Goal: Check status: Check status

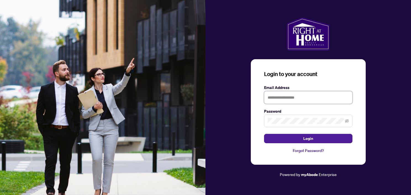
click at [299, 96] on input "text" at bounding box center [308, 97] width 88 height 13
type input "**********"
click at [264, 134] on button "Login" at bounding box center [308, 138] width 88 height 9
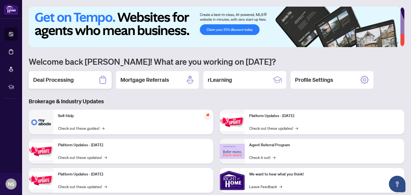
click at [76, 82] on div "Deal Processing" at bounding box center [70, 80] width 83 height 18
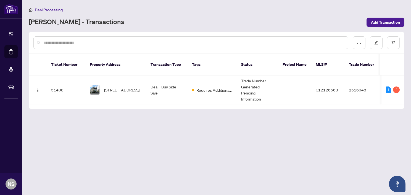
click at [399, 87] on div "4" at bounding box center [396, 90] width 7 height 7
click at [406, 69] on div "Pending requirements: 4" at bounding box center [391, 72] width 40 height 9
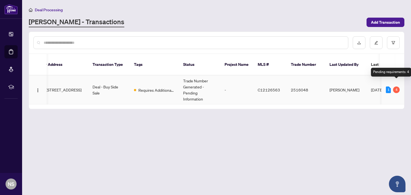
scroll to position [0, 113]
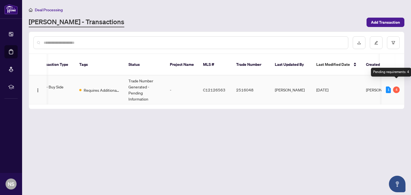
click at [396, 87] on div "4" at bounding box center [396, 90] width 7 height 7
click at [261, 86] on td "2516048" at bounding box center [251, 90] width 39 height 29
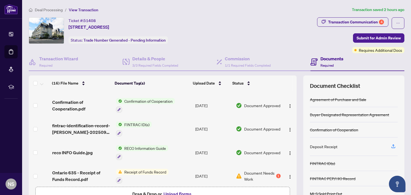
scroll to position [194, 0]
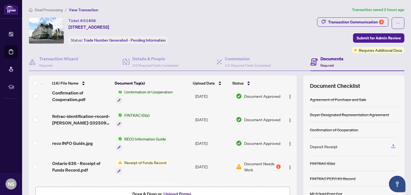
click at [252, 167] on span "Document Needs Work" at bounding box center [259, 167] width 31 height 12
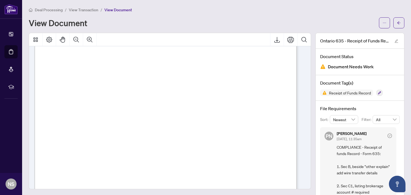
scroll to position [521, 0]
click at [368, 68] on span "Document Needs Work" at bounding box center [351, 66] width 46 height 7
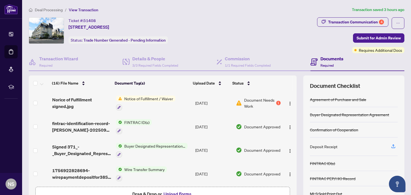
scroll to position [283, 0]
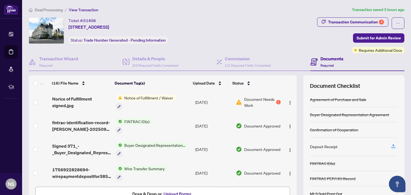
click at [160, 99] on div "Notice of Fulfillment / Waiver" at bounding box center [145, 102] width 59 height 15
click at [79, 99] on span "Norice of Fulfillment signed.jpg" at bounding box center [81, 102] width 59 height 13
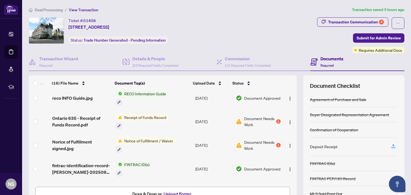
scroll to position [239, 0]
click at [172, 121] on td "Receipt of Funds Record" at bounding box center [154, 122] width 80 height 24
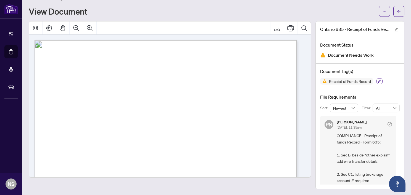
click at [378, 81] on icon "button" at bounding box center [379, 81] width 3 height 3
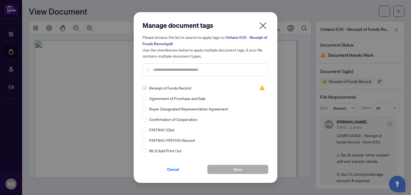
click at [263, 24] on icon "close" at bounding box center [262, 25] width 9 height 9
